Goal: Task Accomplishment & Management: Use online tool/utility

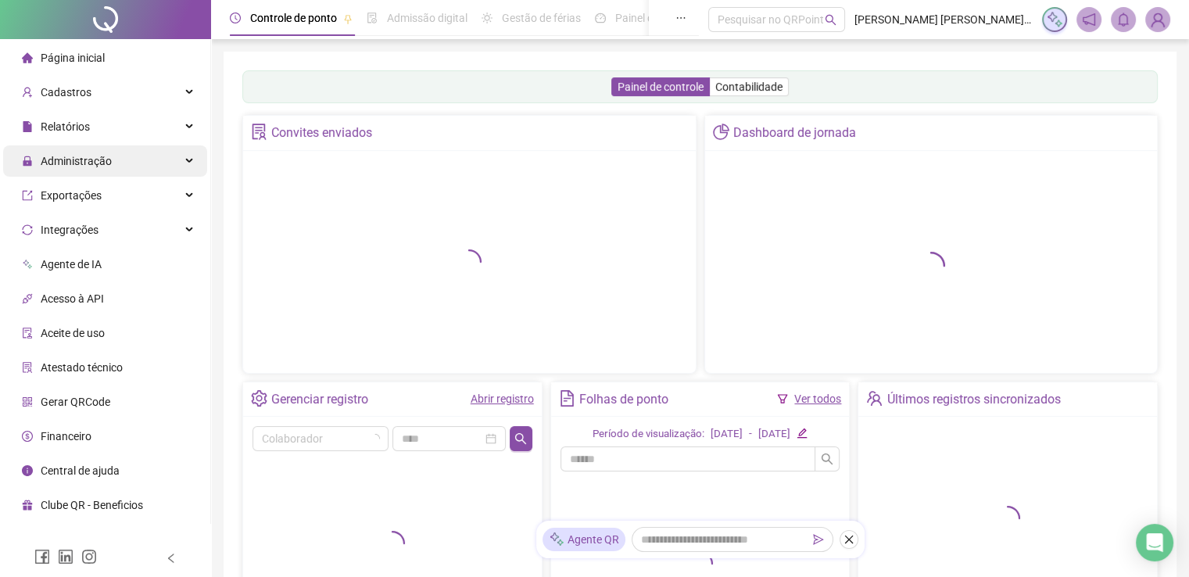
click at [113, 166] on div "Administração" at bounding box center [105, 160] width 204 height 31
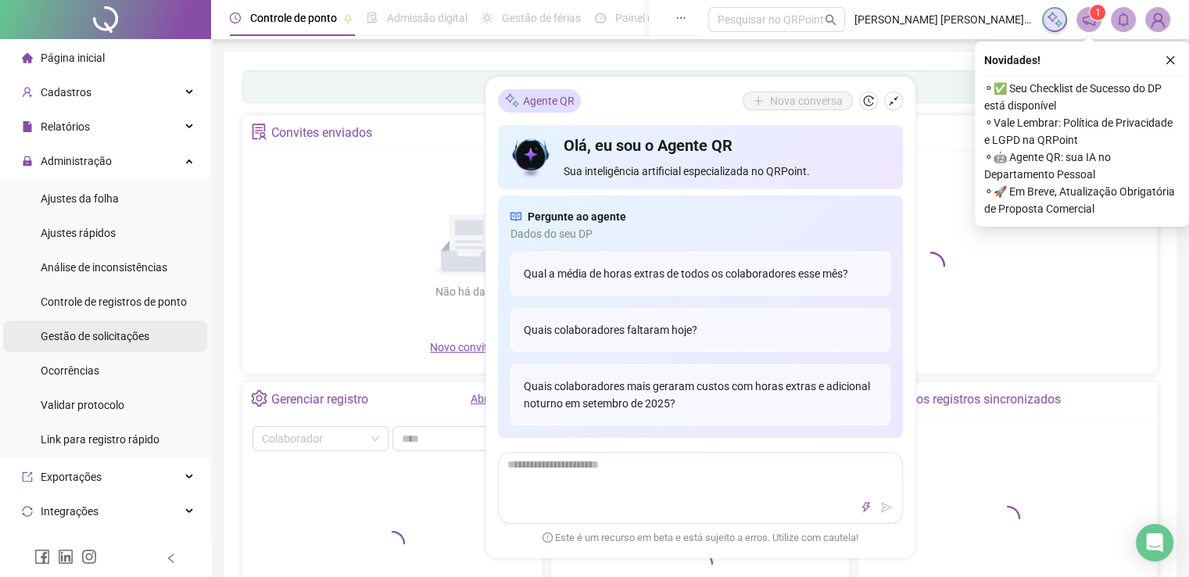
click at [111, 342] on span "Gestão de solicitações" at bounding box center [95, 336] width 109 height 13
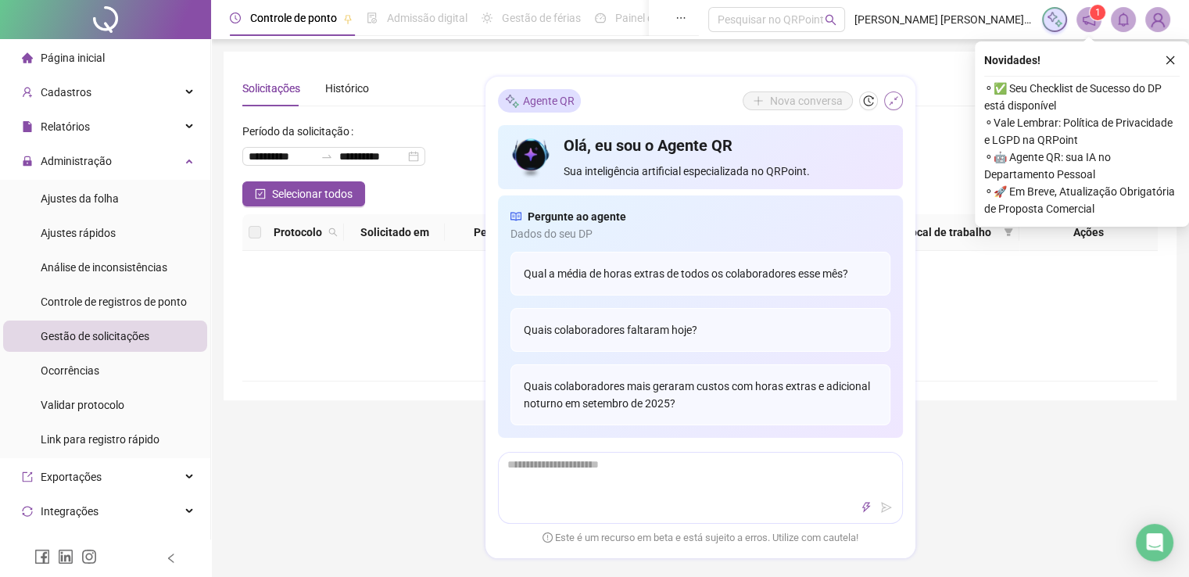
click at [894, 101] on icon "shrink" at bounding box center [893, 100] width 11 height 11
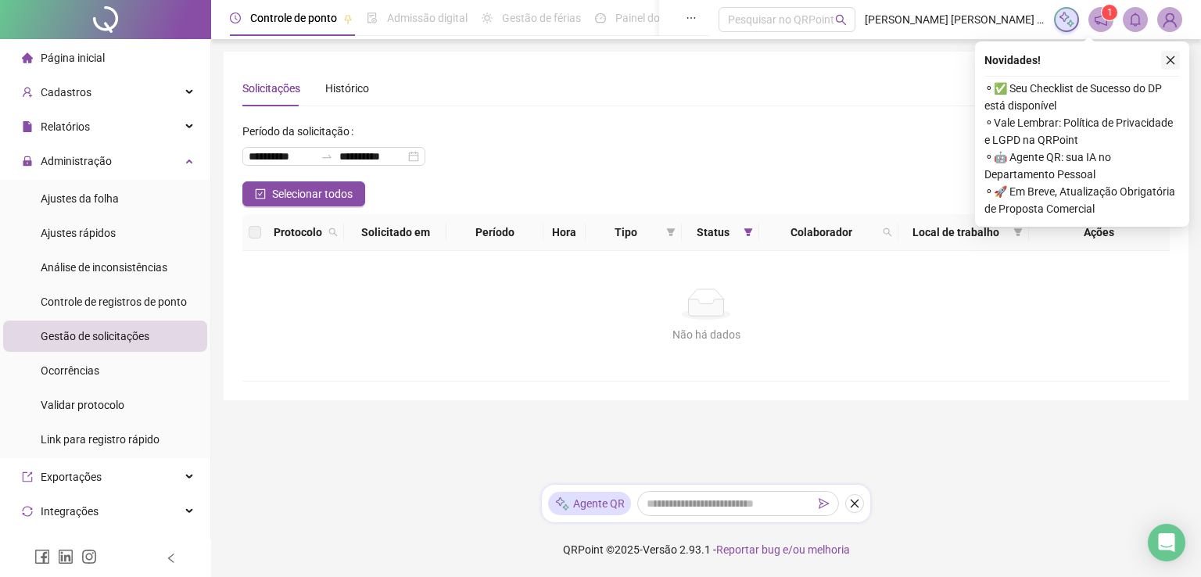
click at [1169, 59] on icon "close" at bounding box center [1170, 60] width 9 height 9
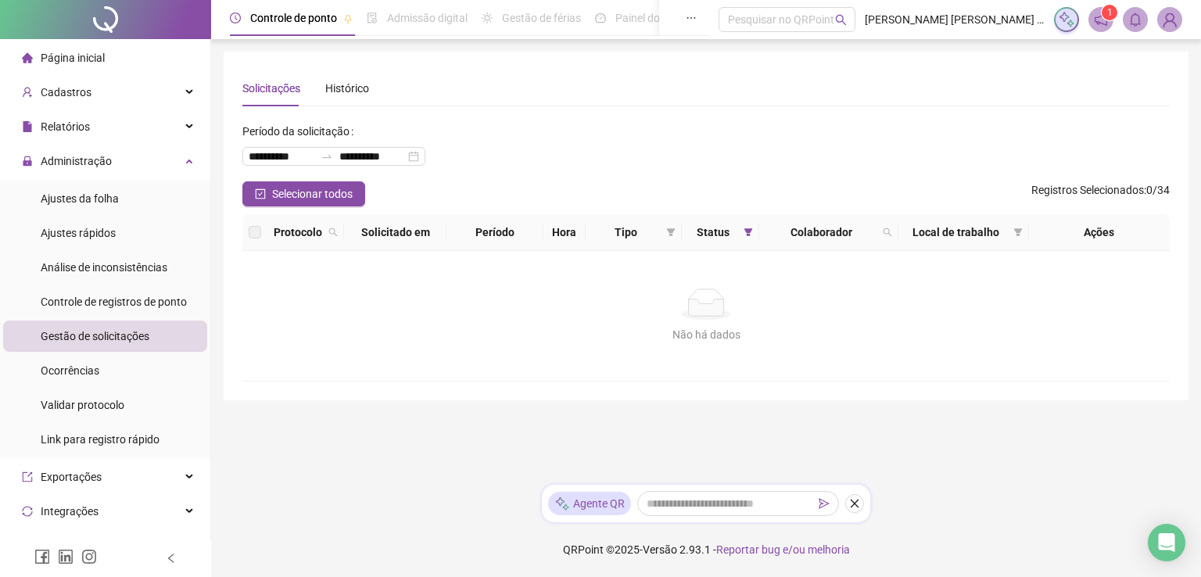
click at [55, 54] on span "Página inicial" at bounding box center [73, 58] width 64 height 13
